Goal: Information Seeking & Learning: Learn about a topic

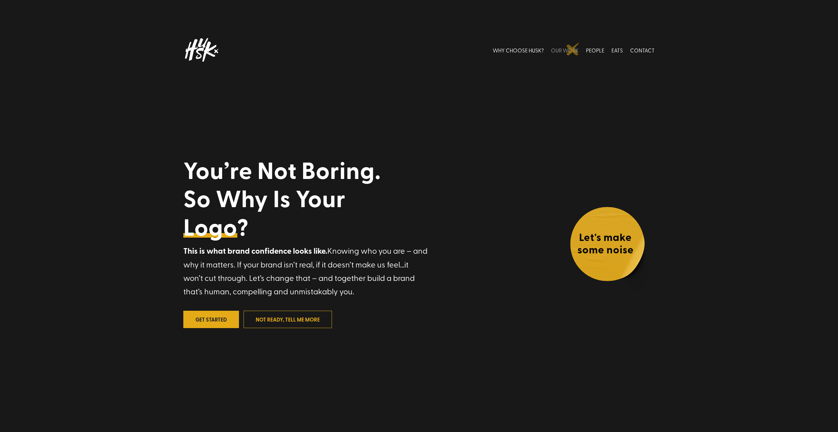
click at [573, 49] on link "OUR WORK" at bounding box center [565, 49] width 28 height 29
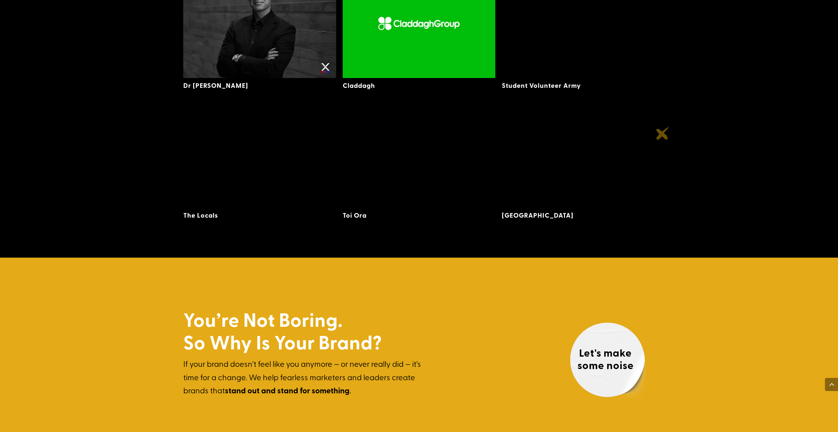
scroll to position [1831, 0]
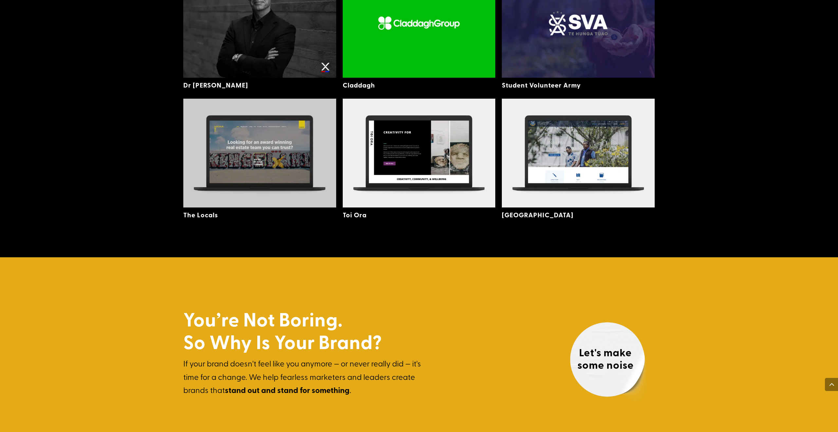
click at [279, 161] on img at bounding box center [259, 153] width 153 height 109
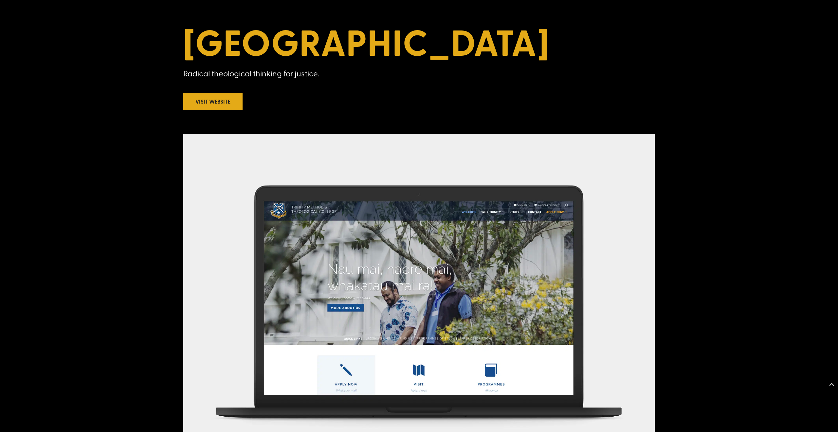
scroll to position [273, 0]
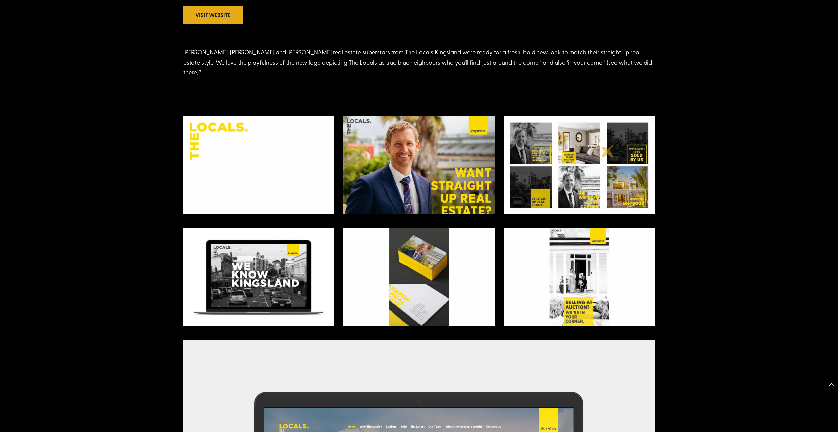
scroll to position [382, 0]
